Goal: Information Seeking & Learning: Learn about a topic

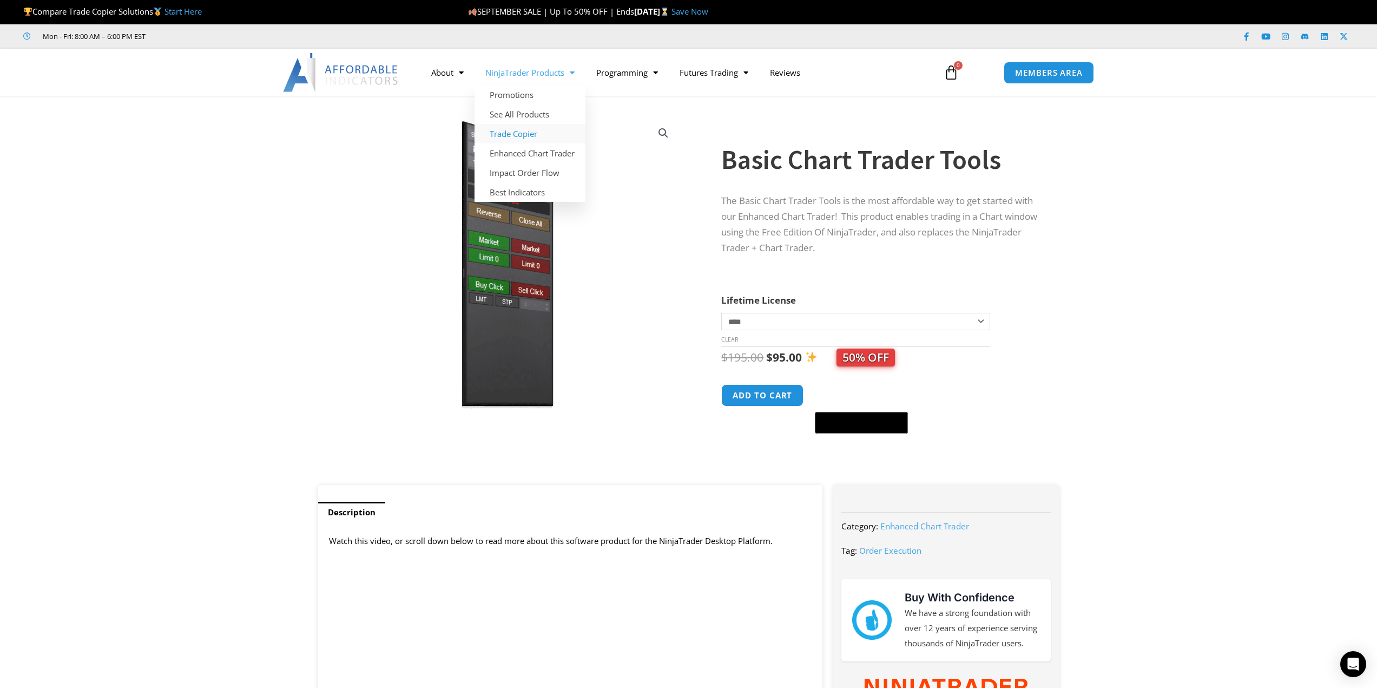
click at [519, 132] on link "Trade Copier" at bounding box center [530, 133] width 111 height 19
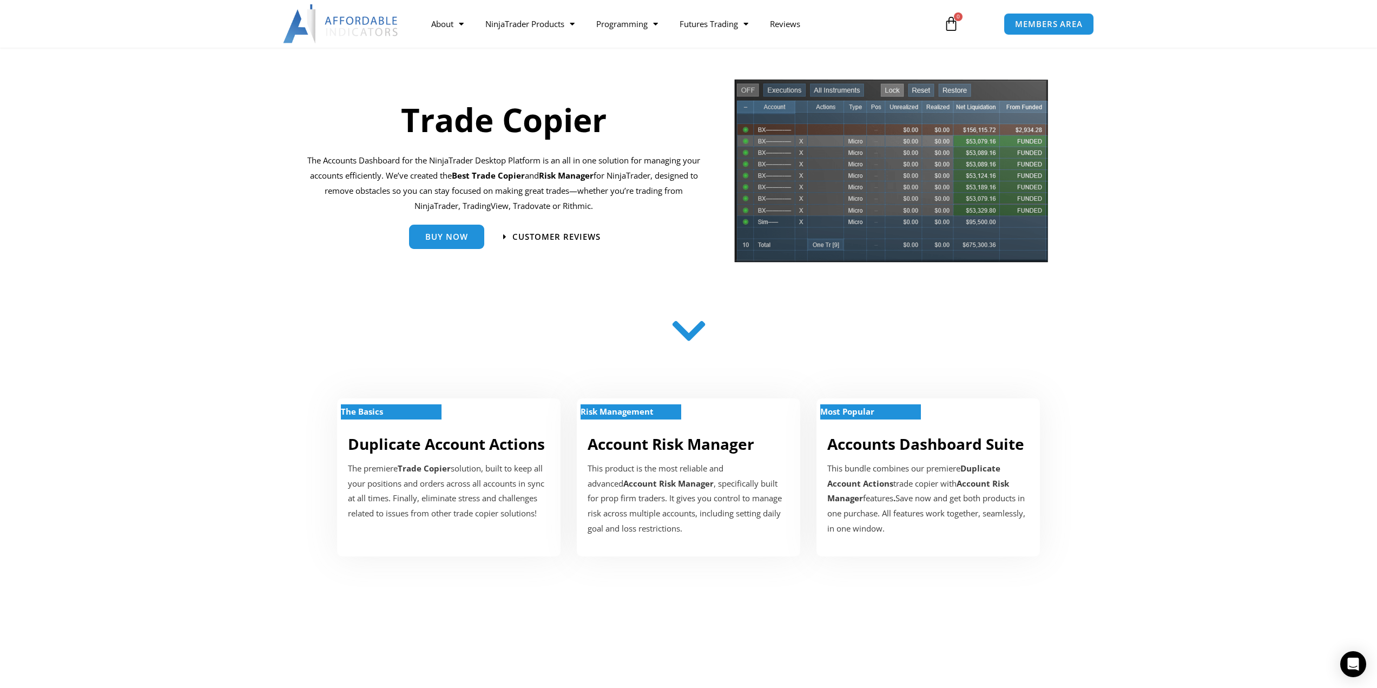
scroll to position [108, 0]
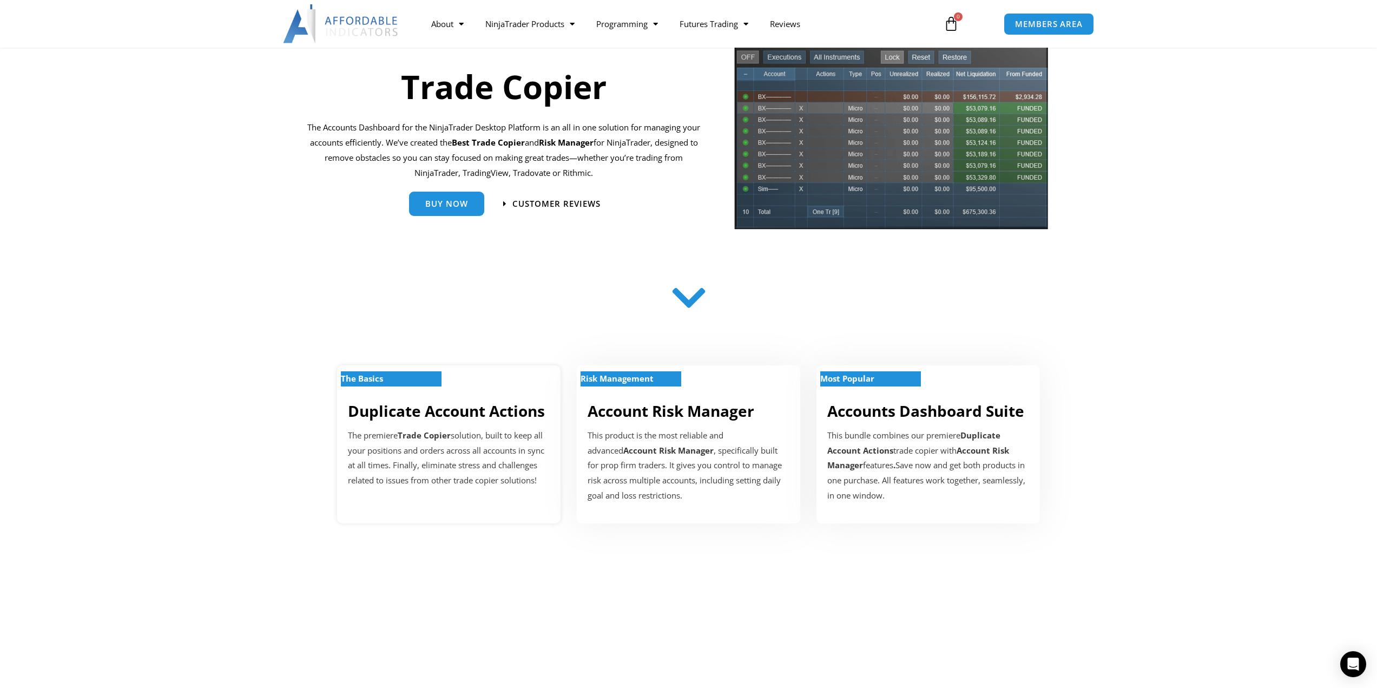
click at [412, 376] on p "The Basics" at bounding box center [391, 378] width 101 height 15
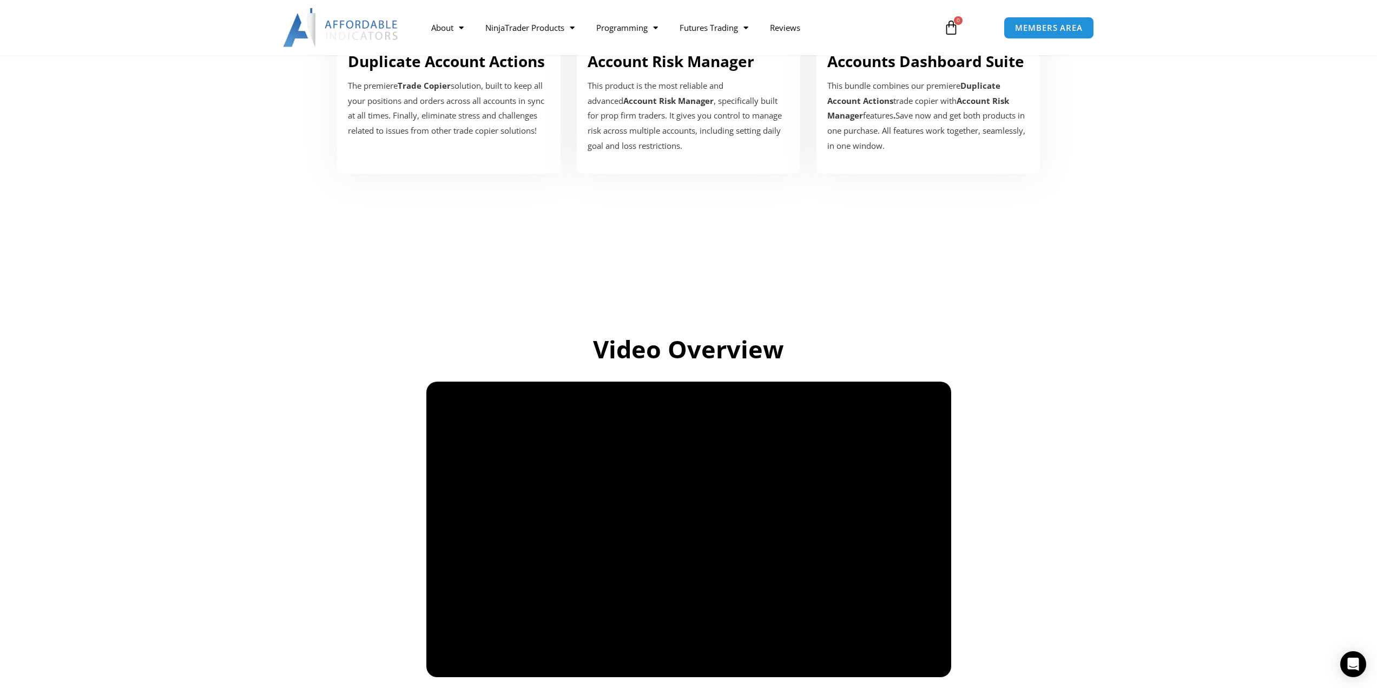
scroll to position [649, 0]
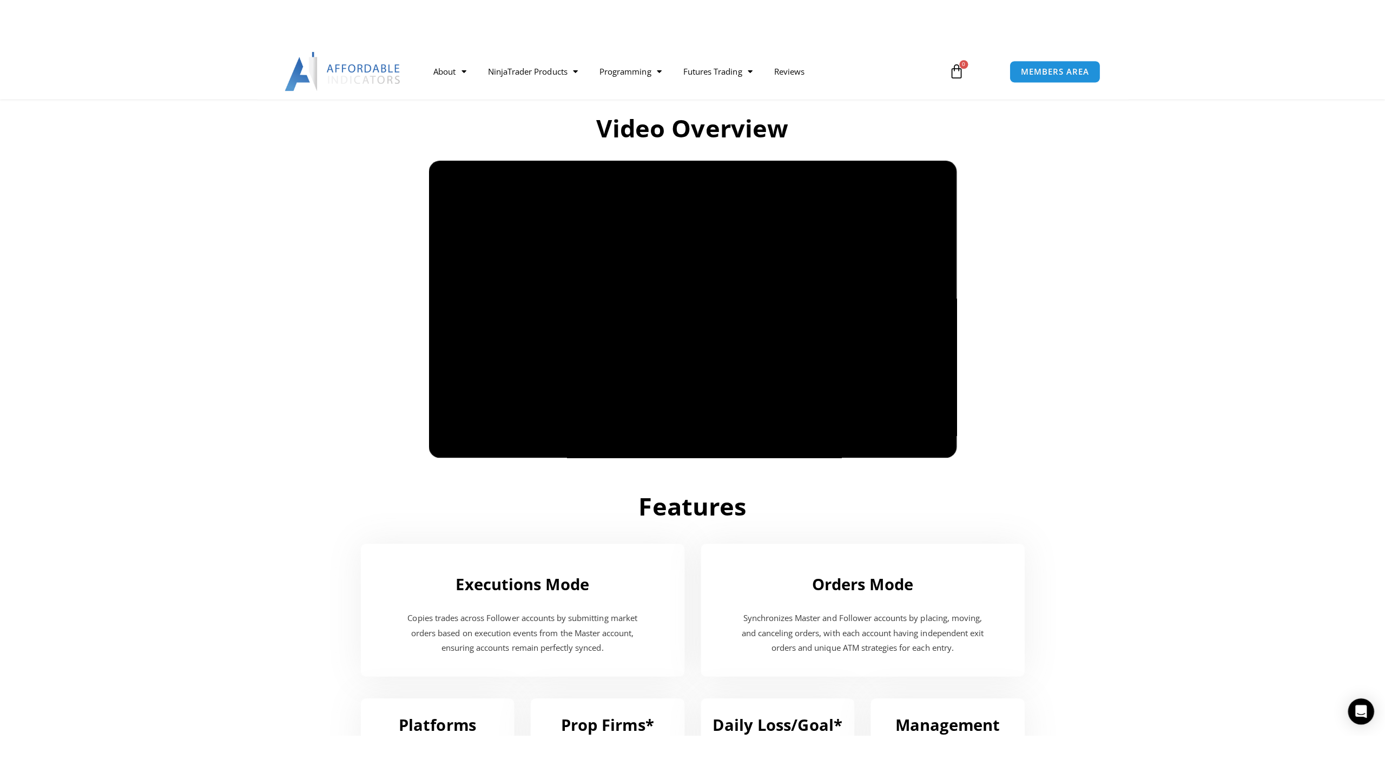
scroll to position [703, 0]
